Goal: Transaction & Acquisition: Purchase product/service

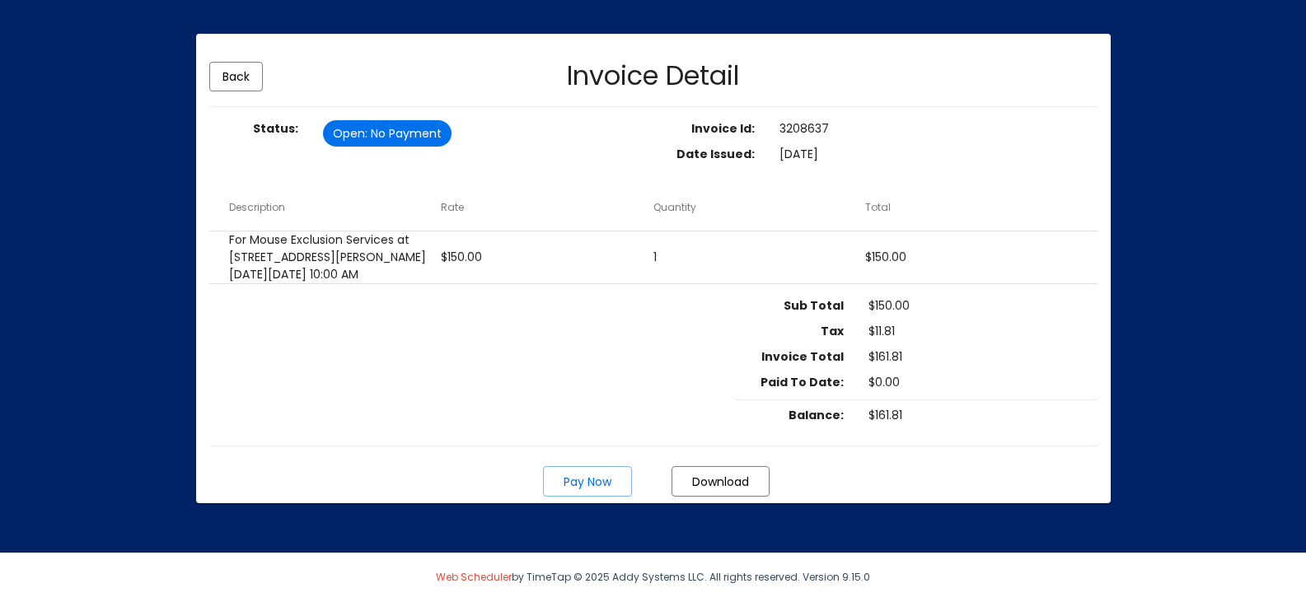
scroll to position [148, 0]
click at [591, 480] on span "Pay Now" at bounding box center [588, 482] width 48 height 16
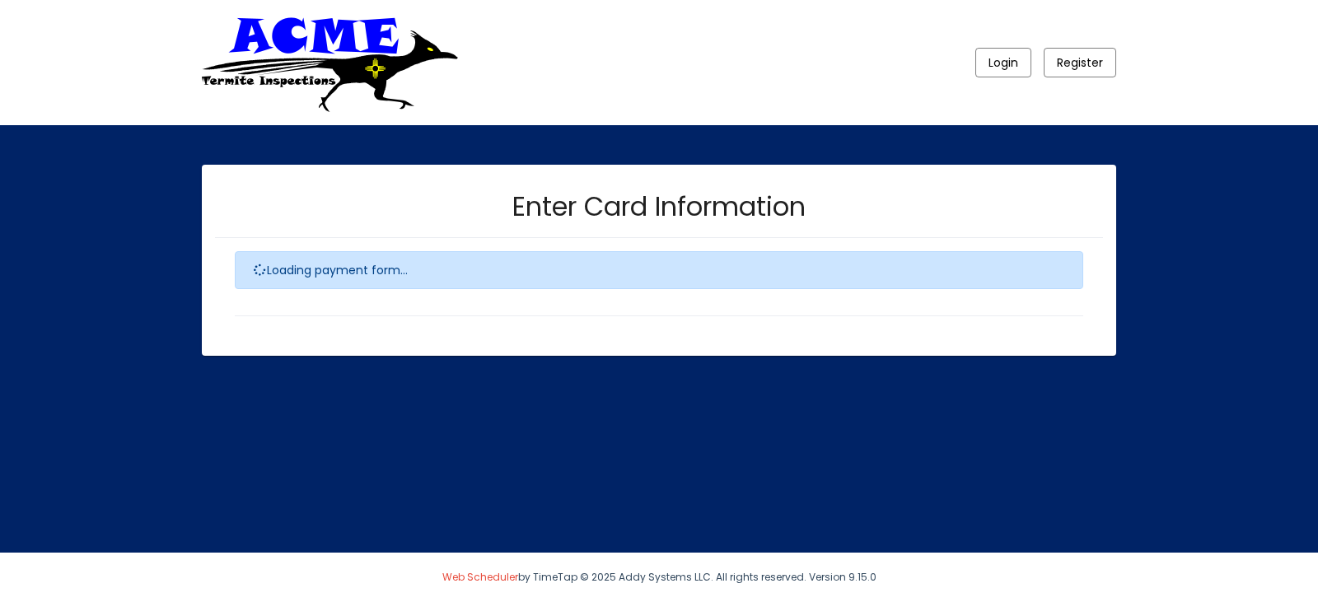
click at [455, 277] on div "Loading payment form..." at bounding box center [659, 270] width 849 height 38
click at [508, 424] on div "Login Register Enter Card Information Loading payment form... Pay $161.81" at bounding box center [659, 227] width 1318 height 455
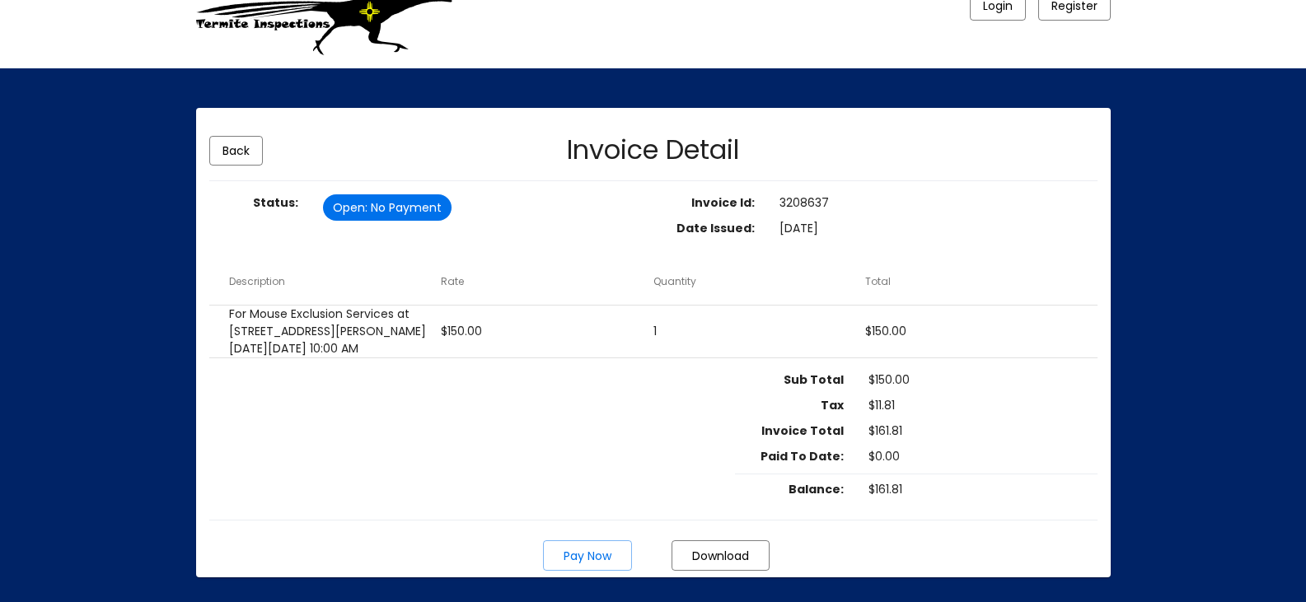
scroll to position [148, 0]
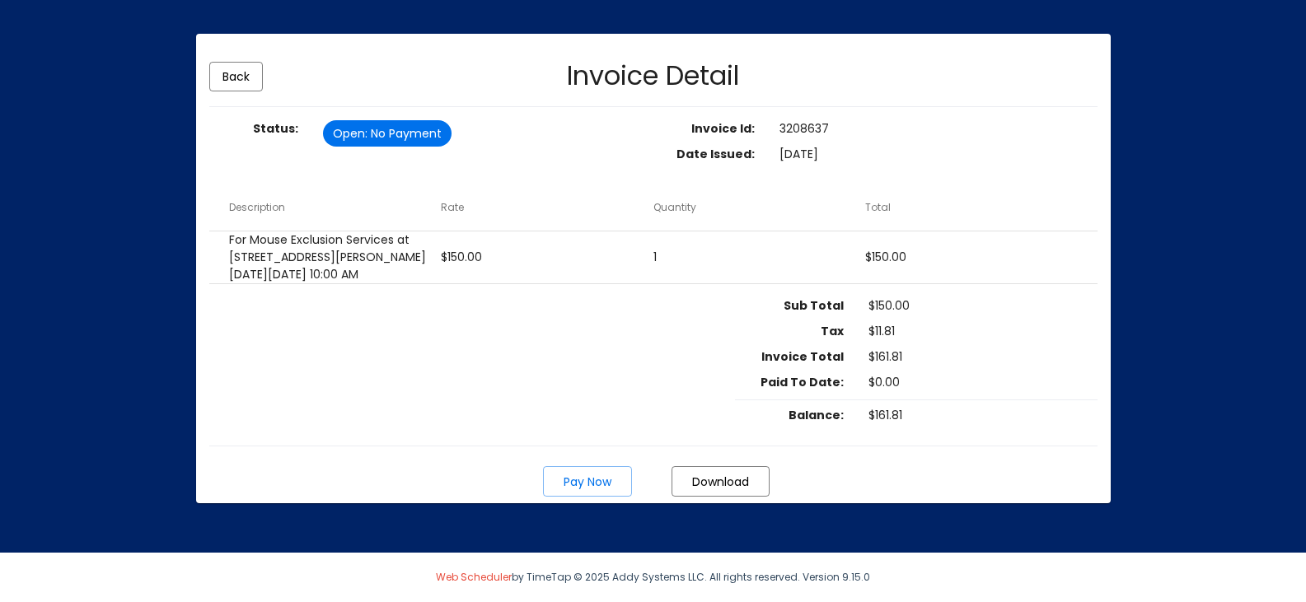
click at [589, 483] on span "Pay Now" at bounding box center [588, 482] width 48 height 16
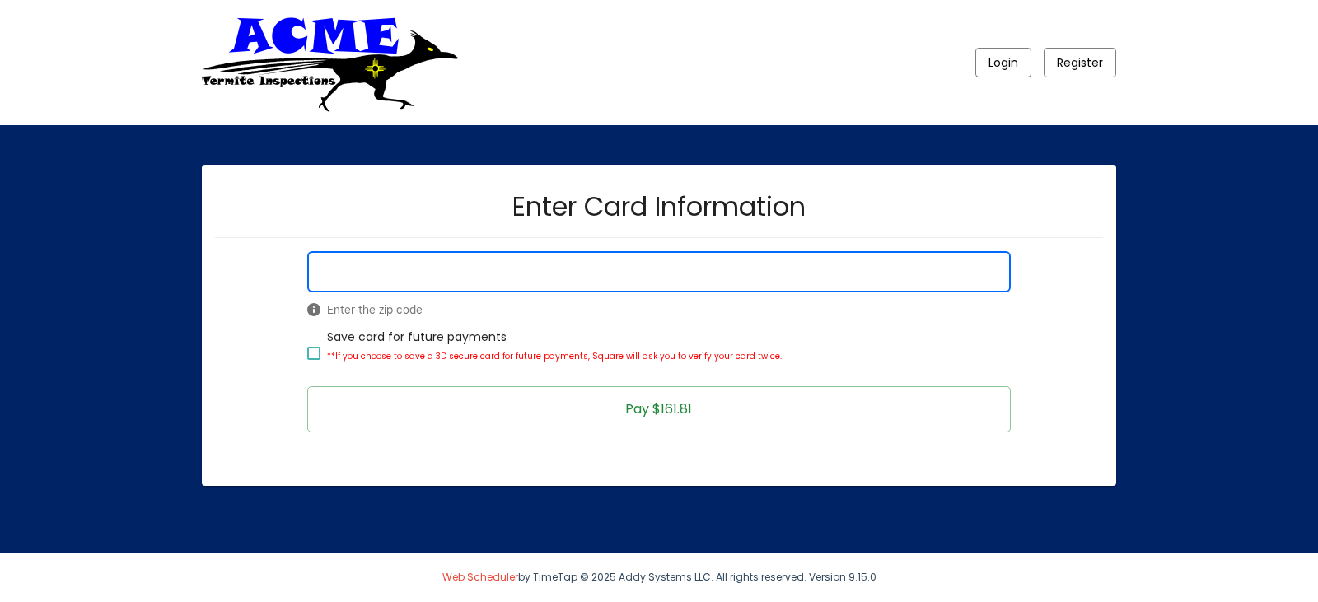
click at [700, 410] on button "Pay $161.81" at bounding box center [658, 409] width 703 height 46
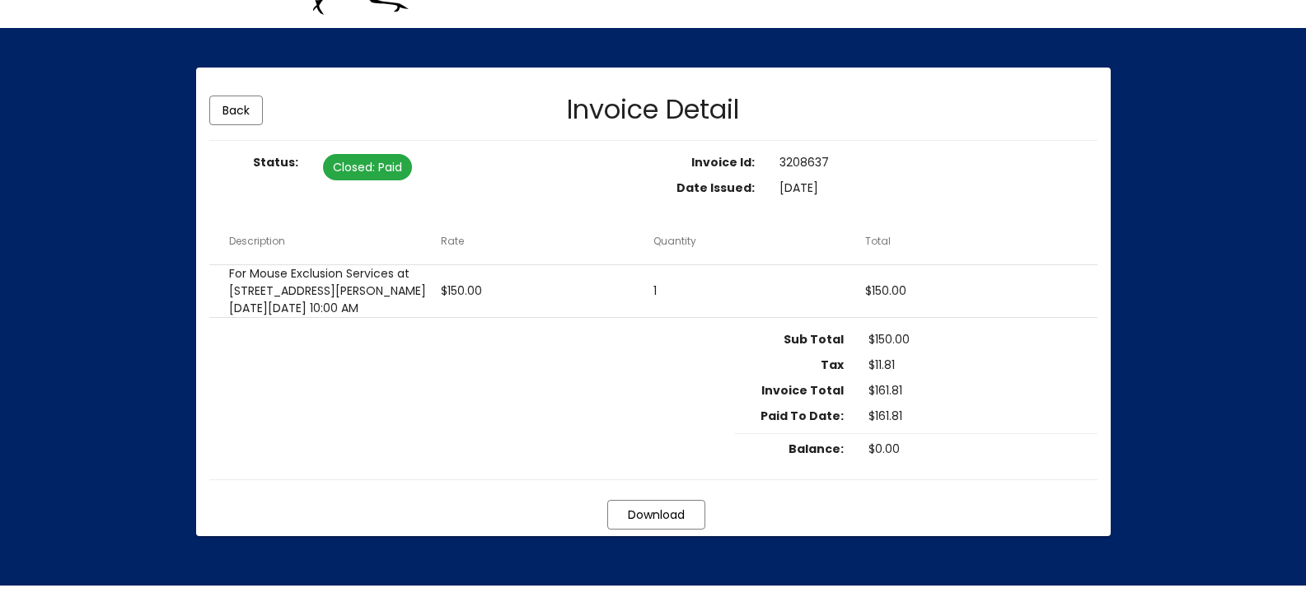
scroll to position [147, 0]
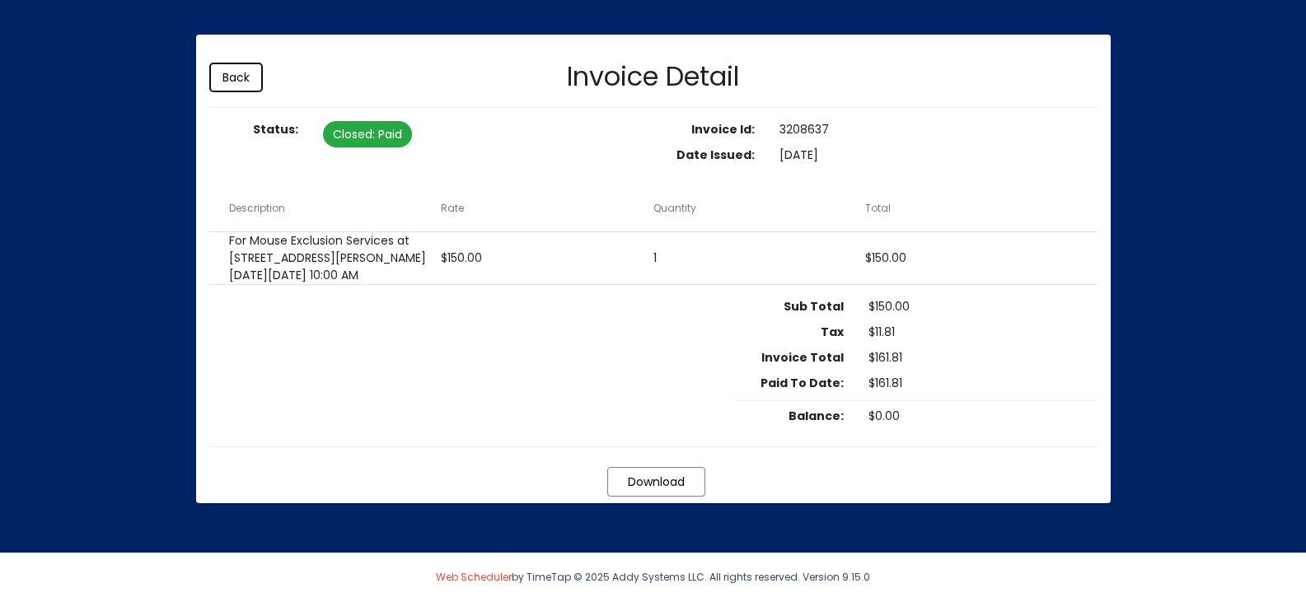
click at [227, 69] on span "Back" at bounding box center [235, 77] width 27 height 16
